Goal: Transaction & Acquisition: Purchase product/service

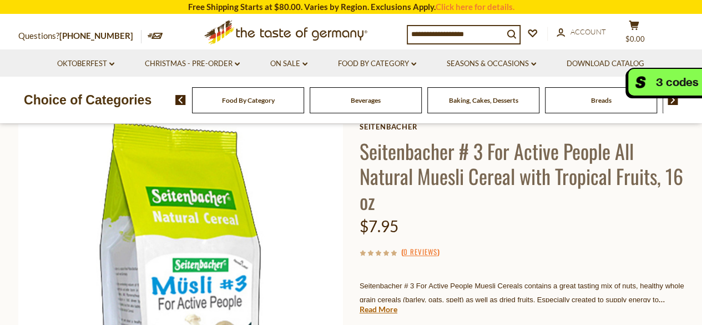
scroll to position [56, 0]
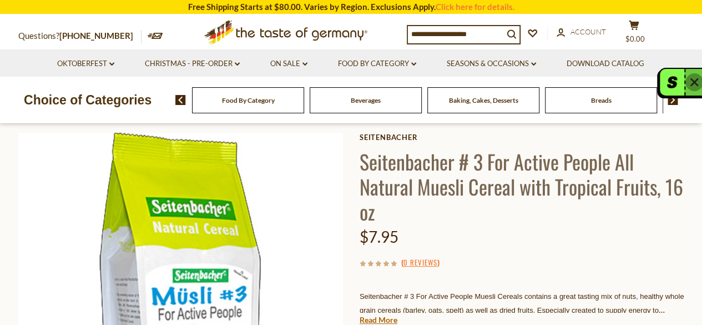
click at [694, 80] on icon "Icon button: close" at bounding box center [694, 82] width 11 height 11
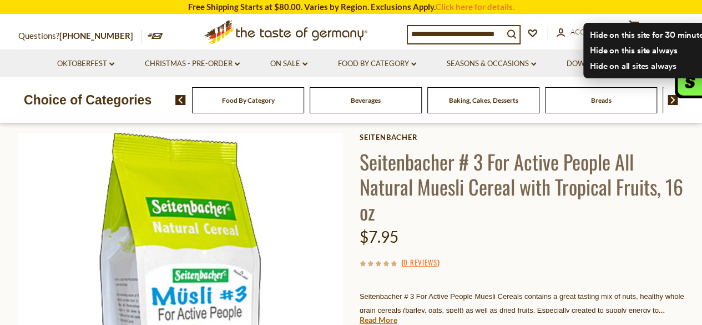
click at [691, 81] on button "button" at bounding box center [690, 82] width 24 height 27
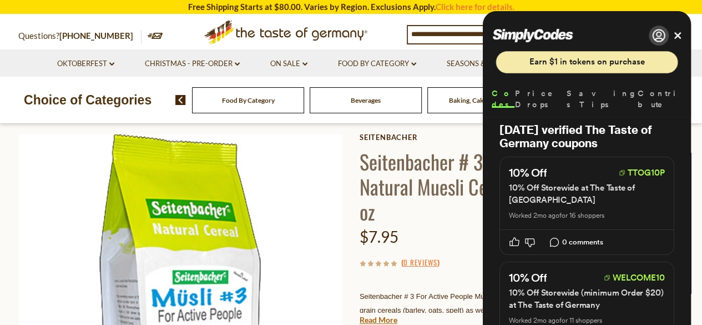
click at [301, 190] on img at bounding box center [180, 295] width 325 height 325
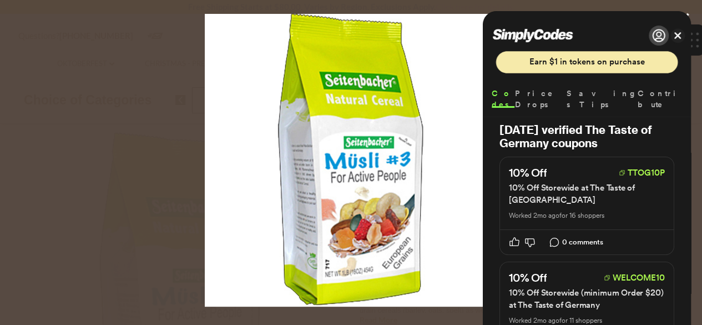
click at [679, 31] on button "Close" at bounding box center [677, 35] width 9 height 9
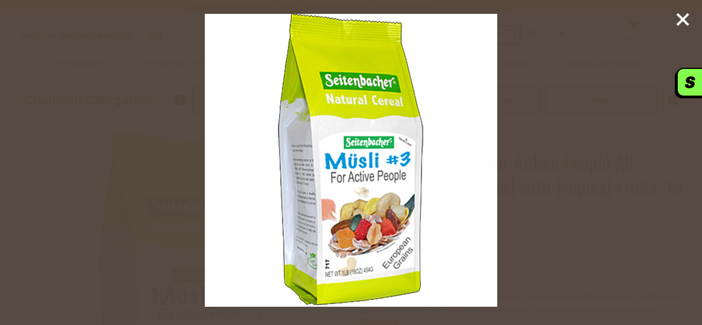
click at [683, 18] on line at bounding box center [682, 19] width 11 height 11
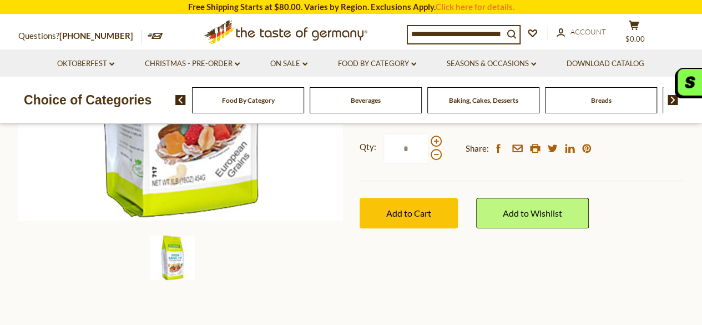
scroll to position [278, 0]
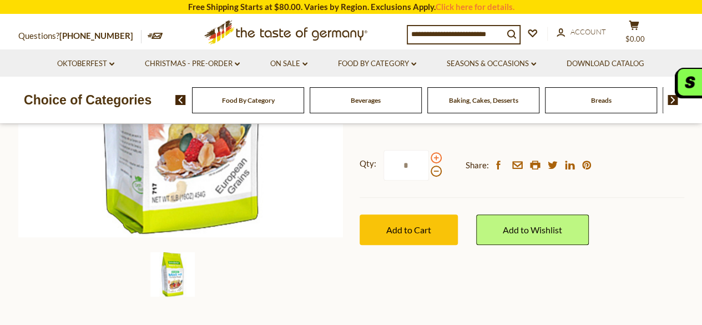
click at [437, 158] on span at bounding box center [436, 157] width 11 height 11
click at [429, 158] on input "*" at bounding box center [407, 165] width 46 height 31
click at [437, 158] on span at bounding box center [436, 157] width 11 height 11
click at [429, 158] on input "*" at bounding box center [407, 165] width 46 height 31
click at [437, 158] on span at bounding box center [436, 157] width 11 height 11
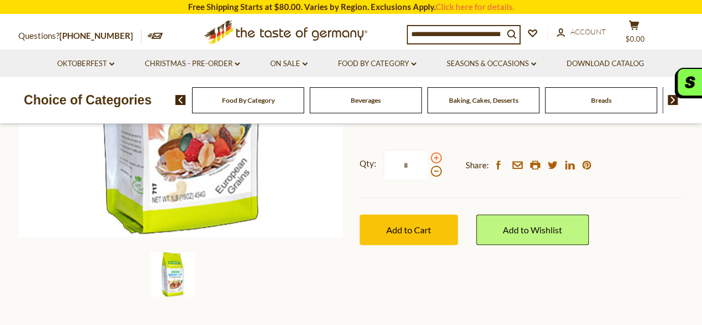
click at [429, 158] on input "*" at bounding box center [407, 165] width 46 height 31
type input "*"
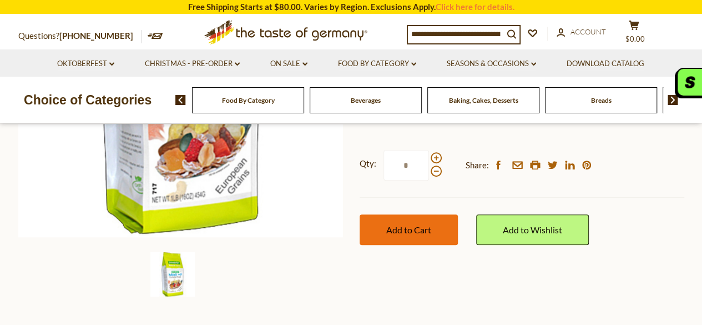
click at [409, 232] on span "Add to Cart" at bounding box center [408, 229] width 45 height 11
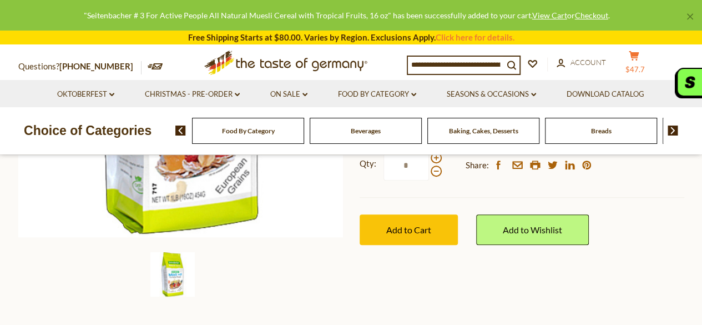
click at [642, 65] on span "$47.7" at bounding box center [635, 69] width 19 height 9
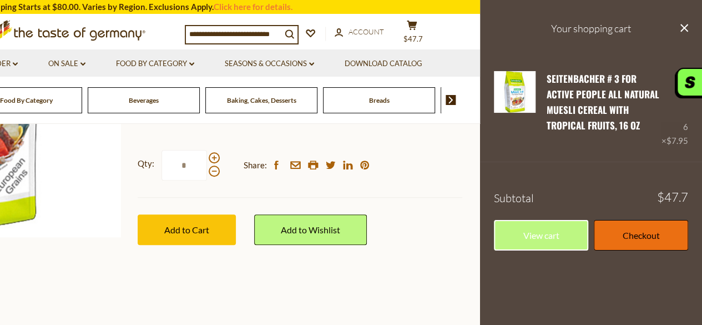
click at [645, 232] on link "Checkout" at bounding box center [641, 235] width 94 height 31
